Goal: Task Accomplishment & Management: Manage account settings

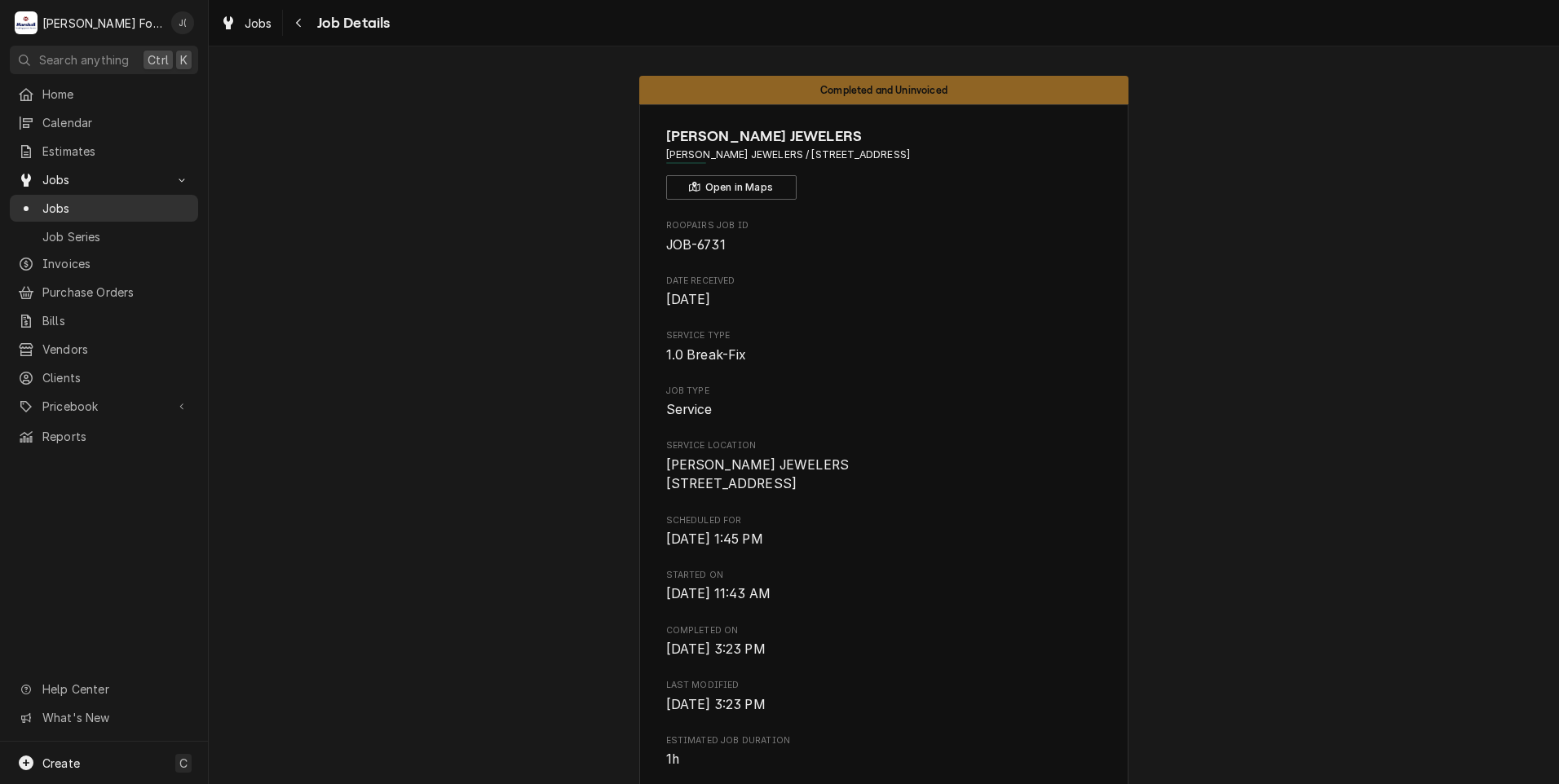
click at [117, 200] on span "Jobs" at bounding box center [116, 208] width 147 height 17
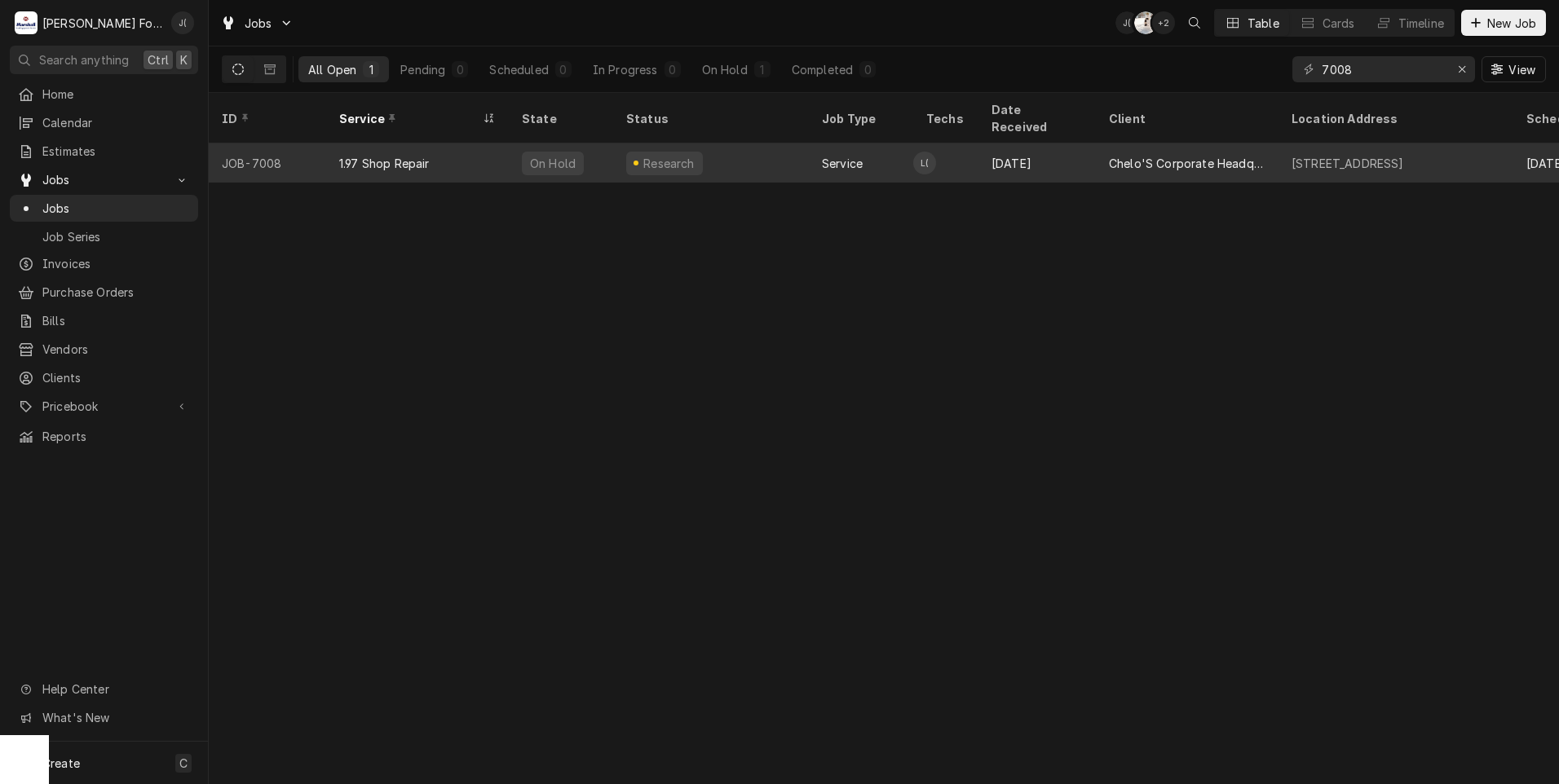
click at [751, 156] on div "Research" at bounding box center [711, 163] width 195 height 39
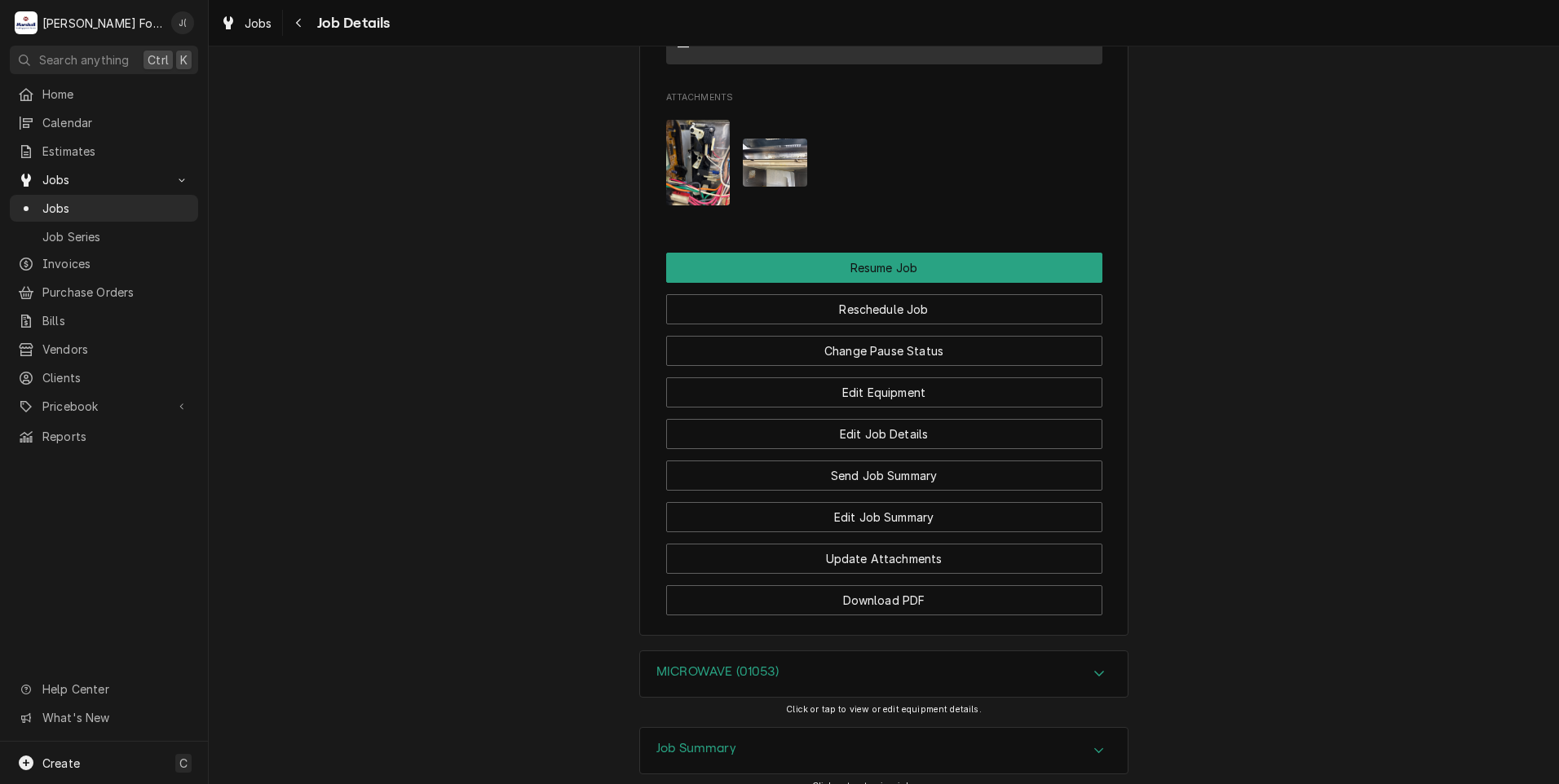
scroll to position [1747, 0]
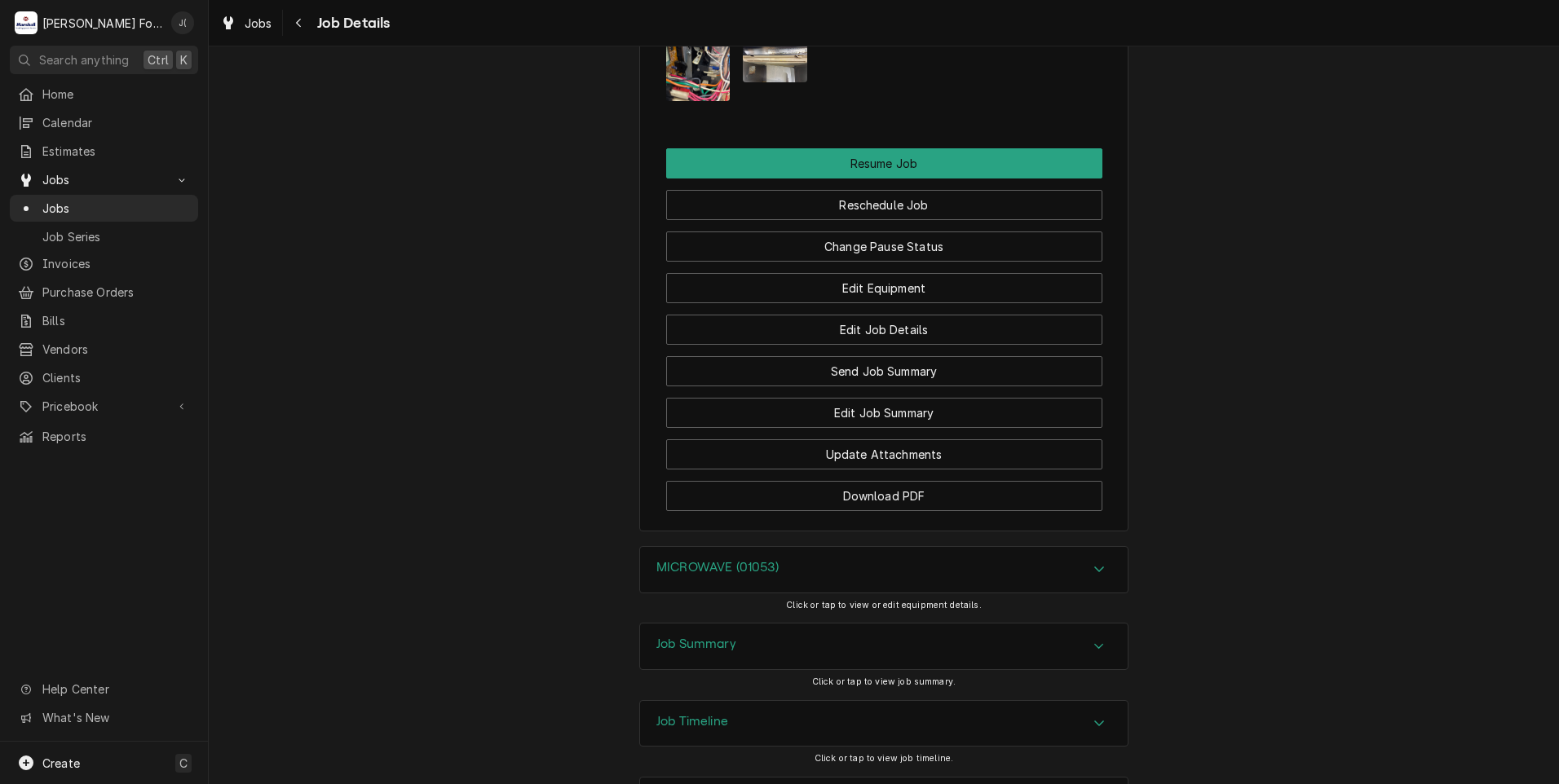
click at [666, 623] on div "Job Summary" at bounding box center [884, 646] width 488 height 46
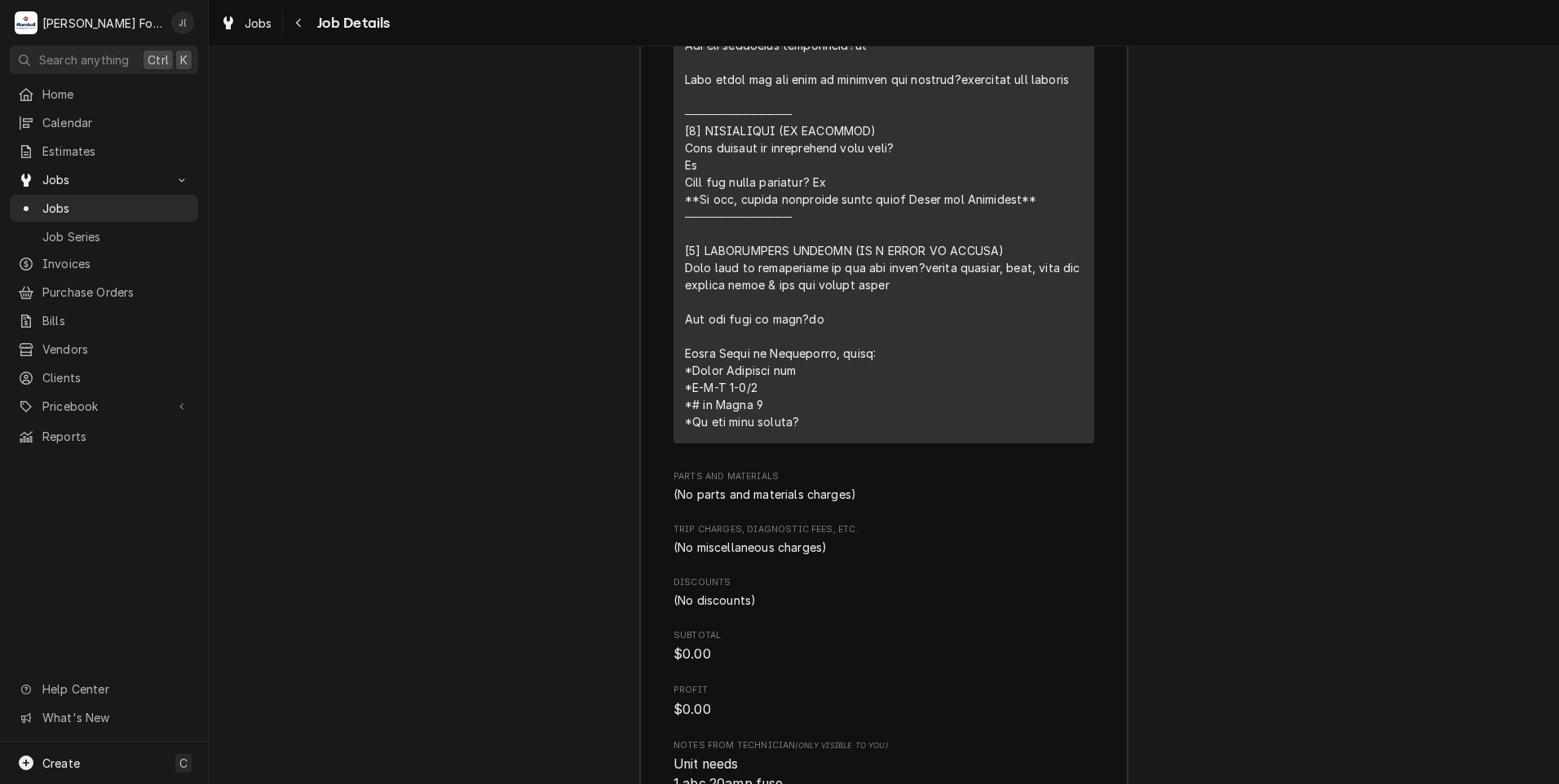
scroll to position [3036, 0]
